Goal: Complete application form: Complete application form

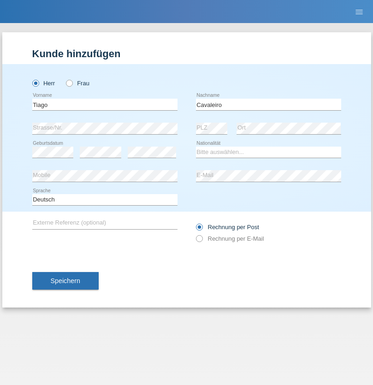
type input "Cavaleiro"
select select "PT"
select select "C"
select select "01"
select select "04"
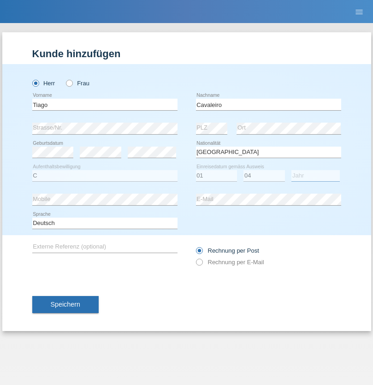
select select "2004"
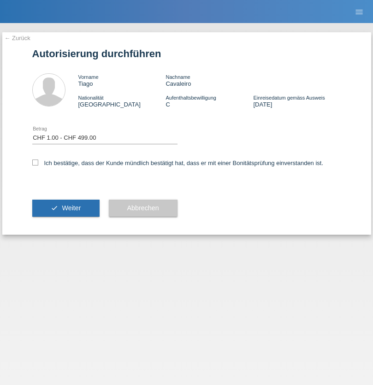
select select "1"
checkbox input "true"
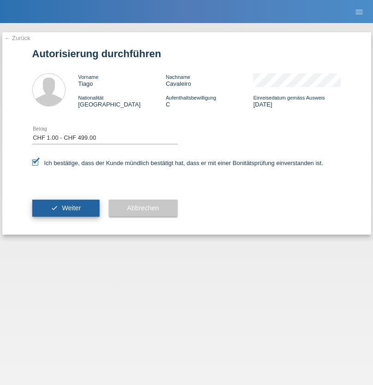
click at [66, 208] on span "Weiter" at bounding box center [71, 207] width 19 height 7
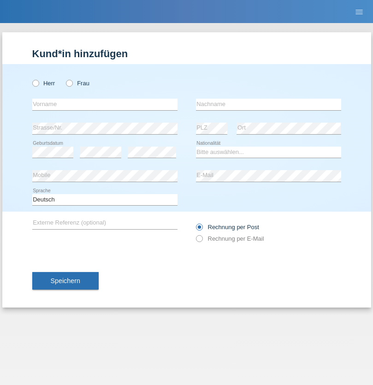
radio input "true"
click at [105, 104] on input "text" at bounding box center [104, 105] width 145 height 12
type input "[PERSON_NAME]"
click at [269, 104] on input "text" at bounding box center [268, 105] width 145 height 12
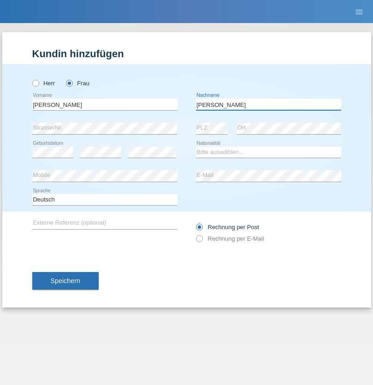
type input "[PERSON_NAME]"
select select "CH"
